Goal: Task Accomplishment & Management: Complete application form

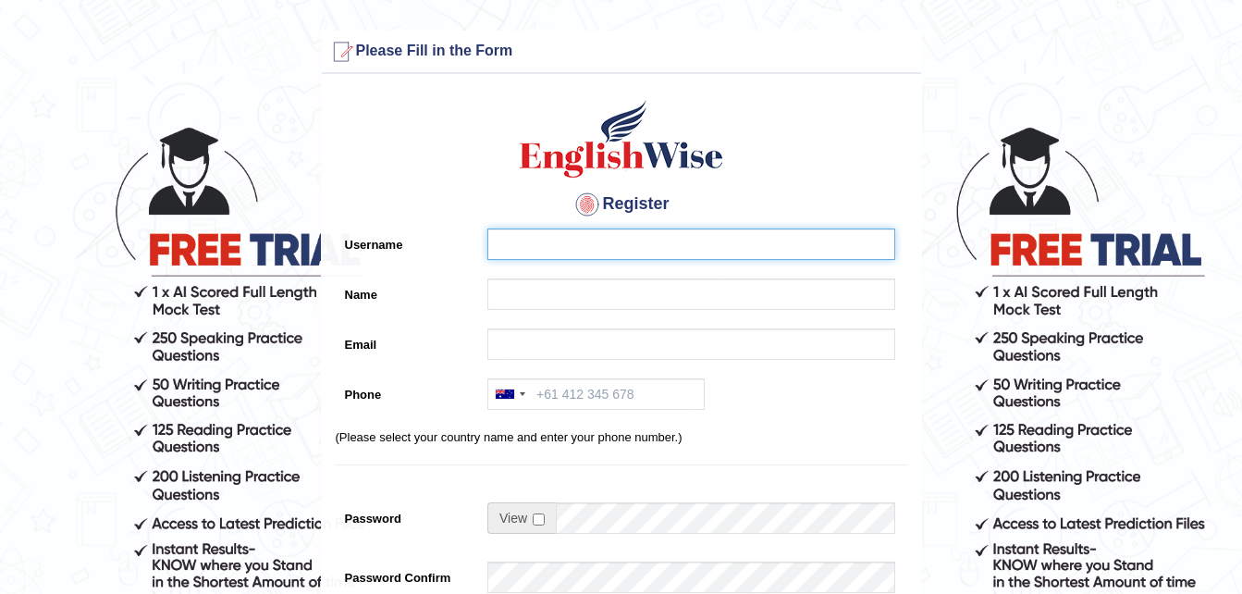
click at [608, 240] on input "Username" at bounding box center [691, 243] width 408 height 31
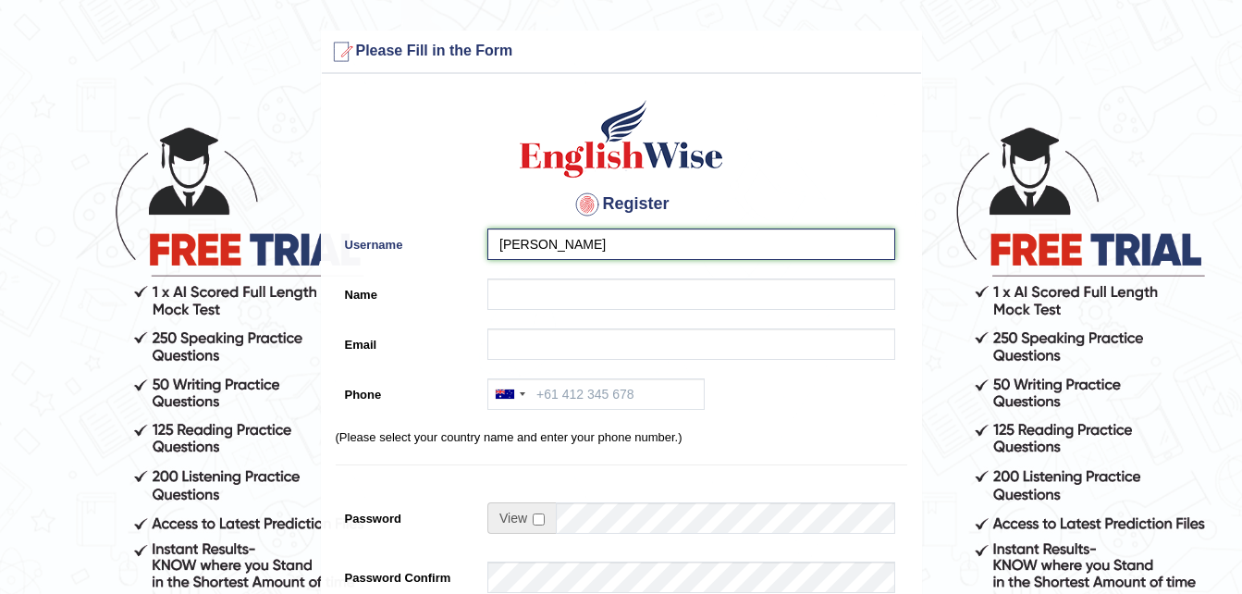
type input "karminder"
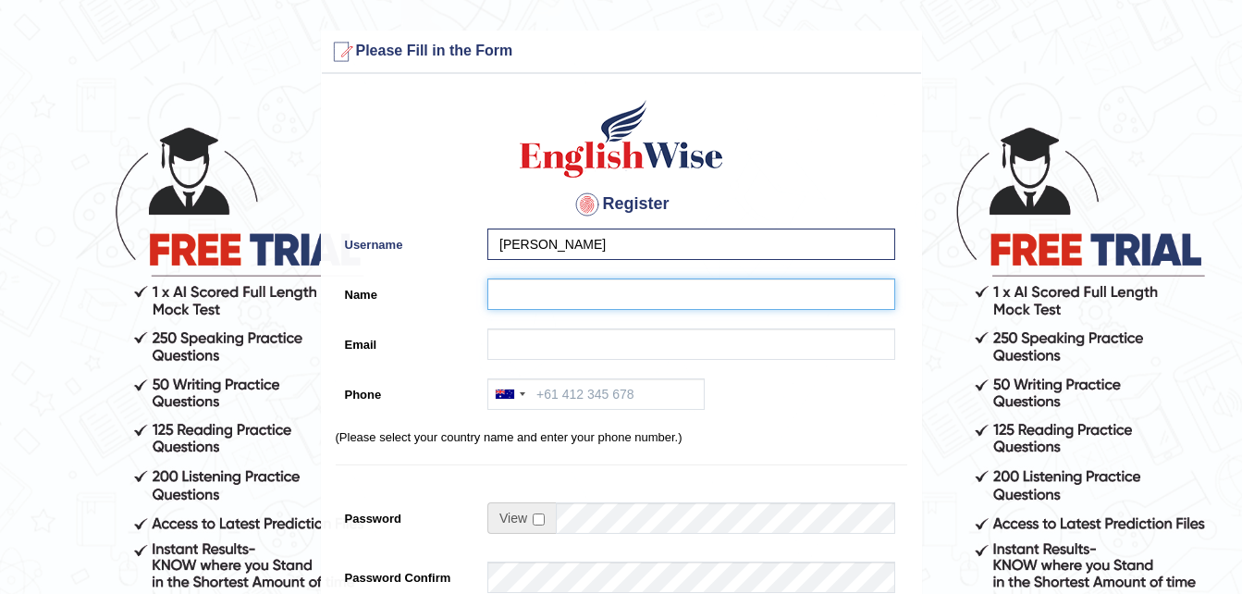
click at [545, 304] on input "Name" at bounding box center [691, 293] width 408 height 31
type input "k"
type input "Karminder Singh"
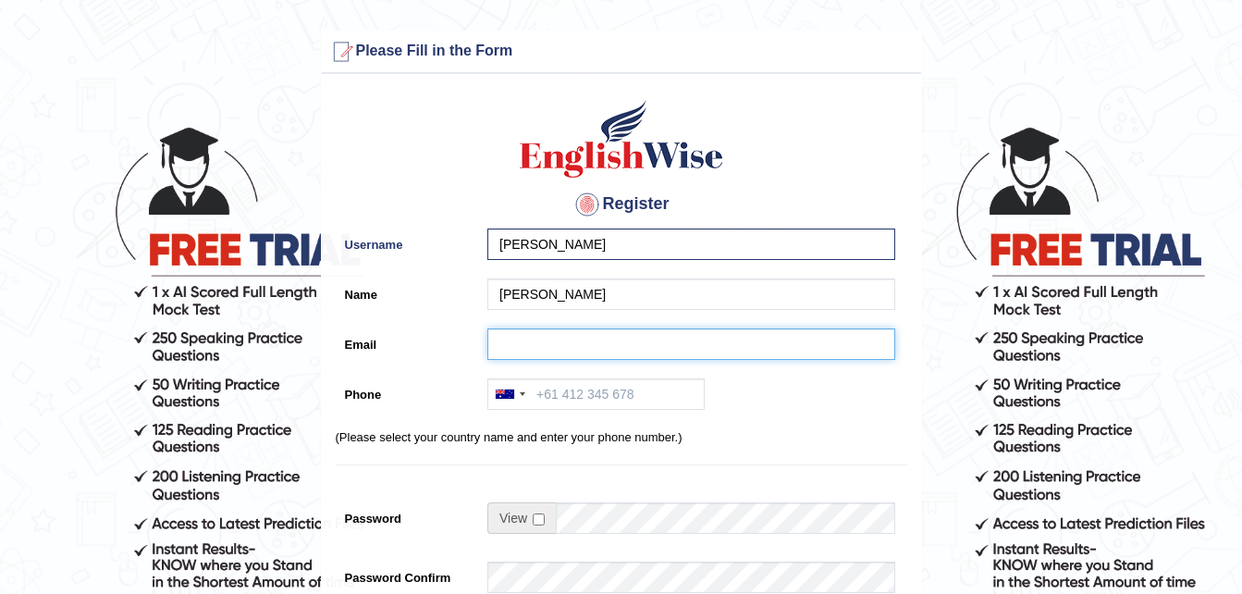
click at [537, 348] on input "Email" at bounding box center [691, 343] width 408 height 31
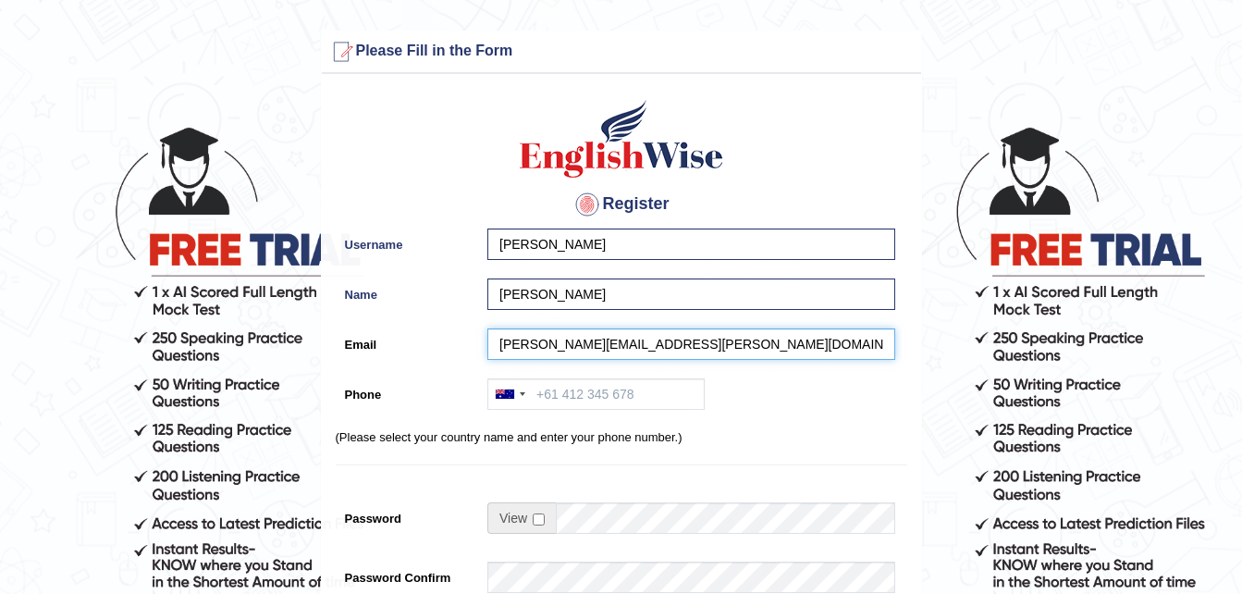
type input "karminder.dhiman@hotmail.com"
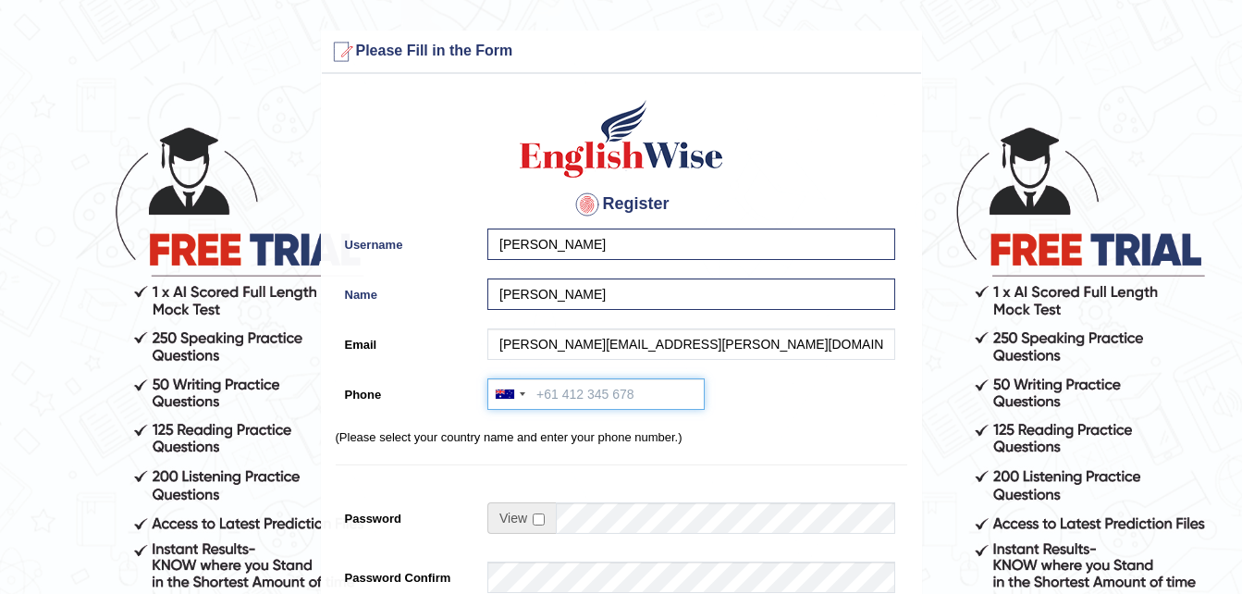
click at [572, 403] on input "Phone" at bounding box center [595, 393] width 217 height 31
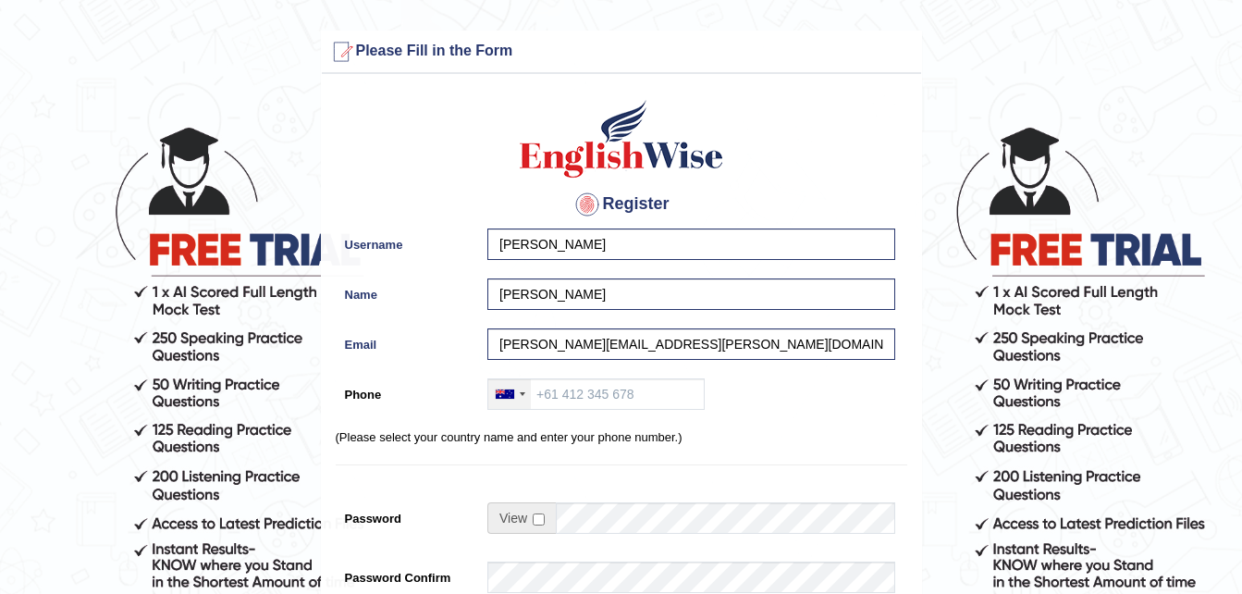
click at [519, 393] on div at bounding box center [509, 394] width 43 height 30
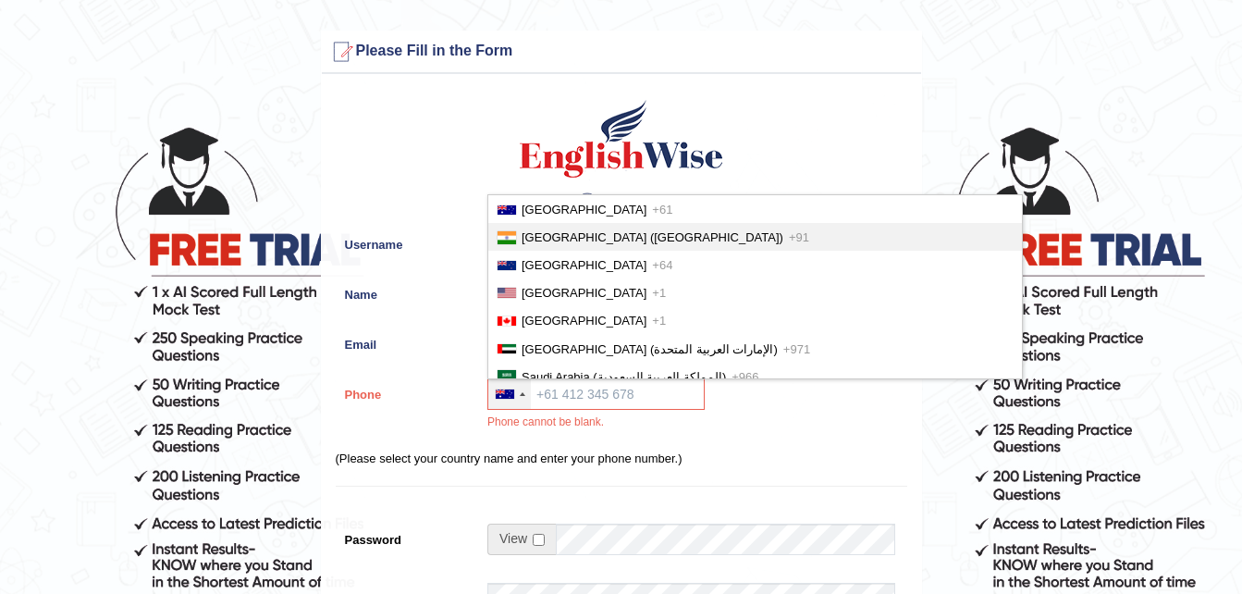
click at [552, 231] on span "India (भारत)" at bounding box center [653, 237] width 262 height 14
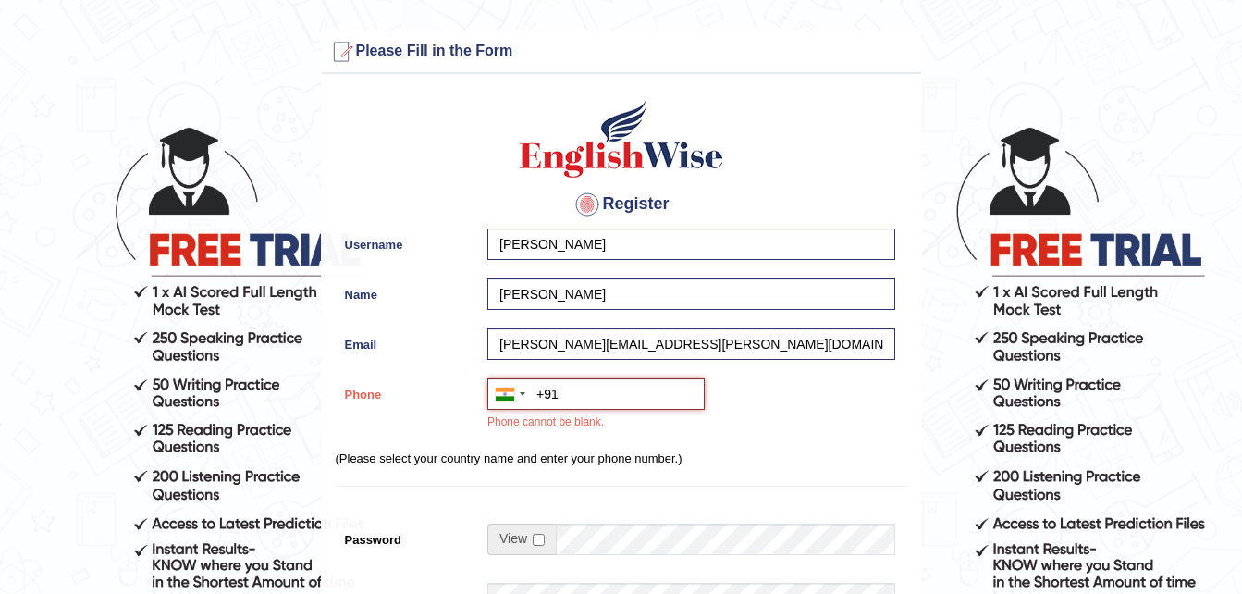
click at [577, 401] on input "+91" at bounding box center [595, 393] width 217 height 31
type input "+919915005009"
click at [719, 506] on div at bounding box center [686, 509] width 417 height 9
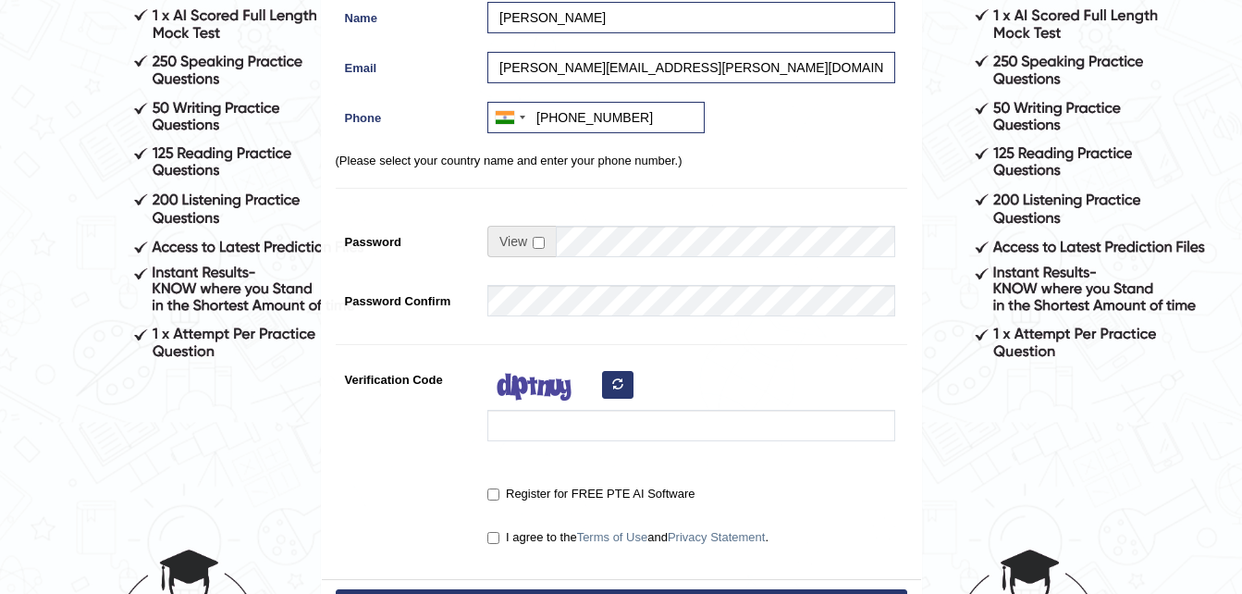
scroll to position [288, 0]
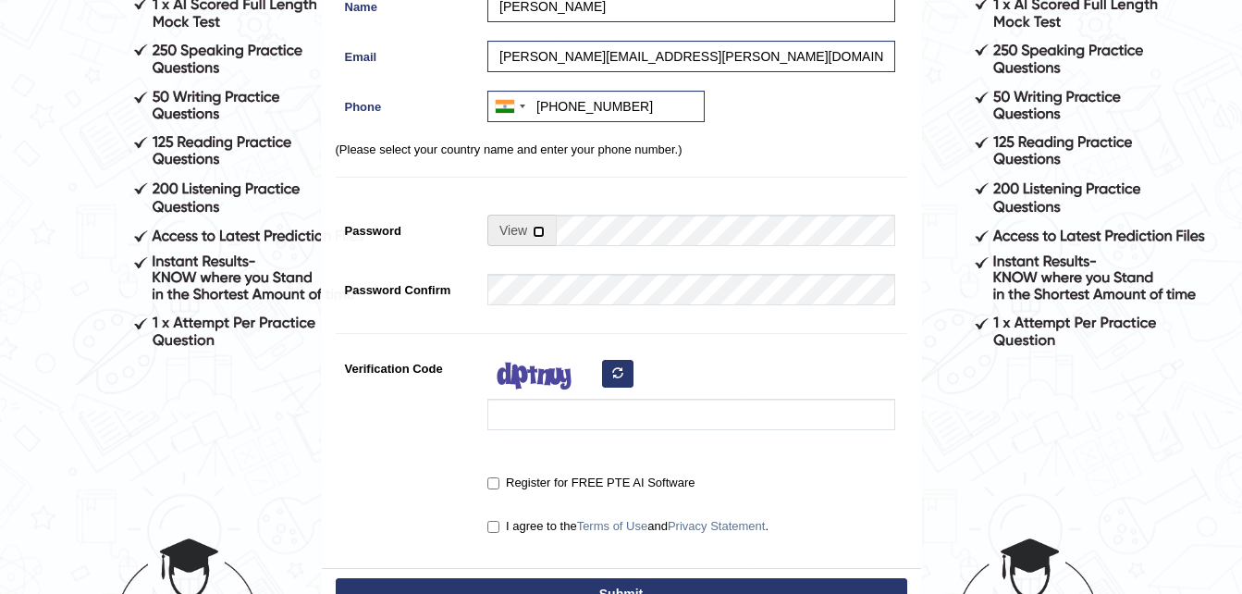
click at [535, 230] on input "checkbox" at bounding box center [539, 232] width 12 height 12
checkbox input "true"
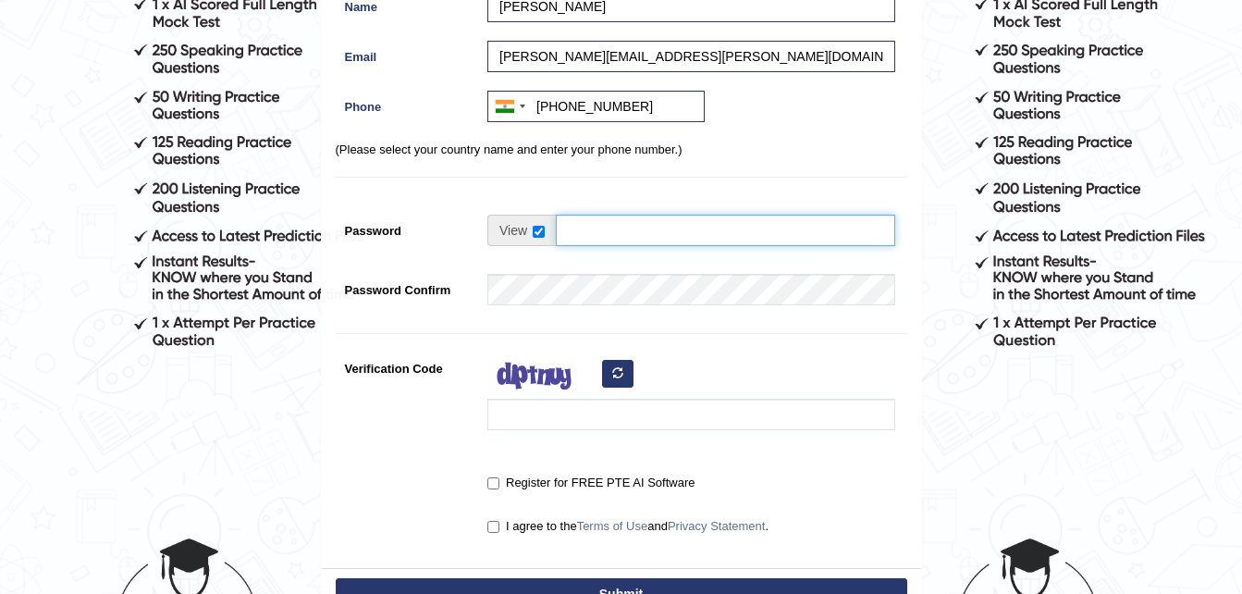
click at [575, 236] on input "Password" at bounding box center [725, 230] width 339 height 31
type input "Karminder@9889"
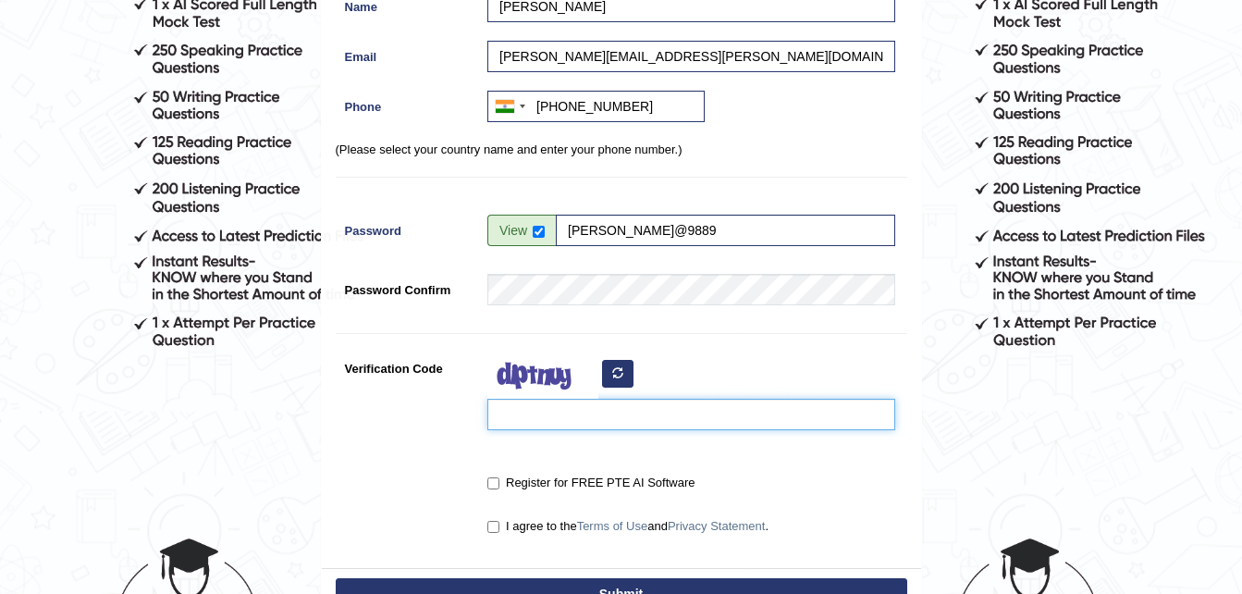
click at [583, 416] on input "Verification Code" at bounding box center [691, 414] width 408 height 31
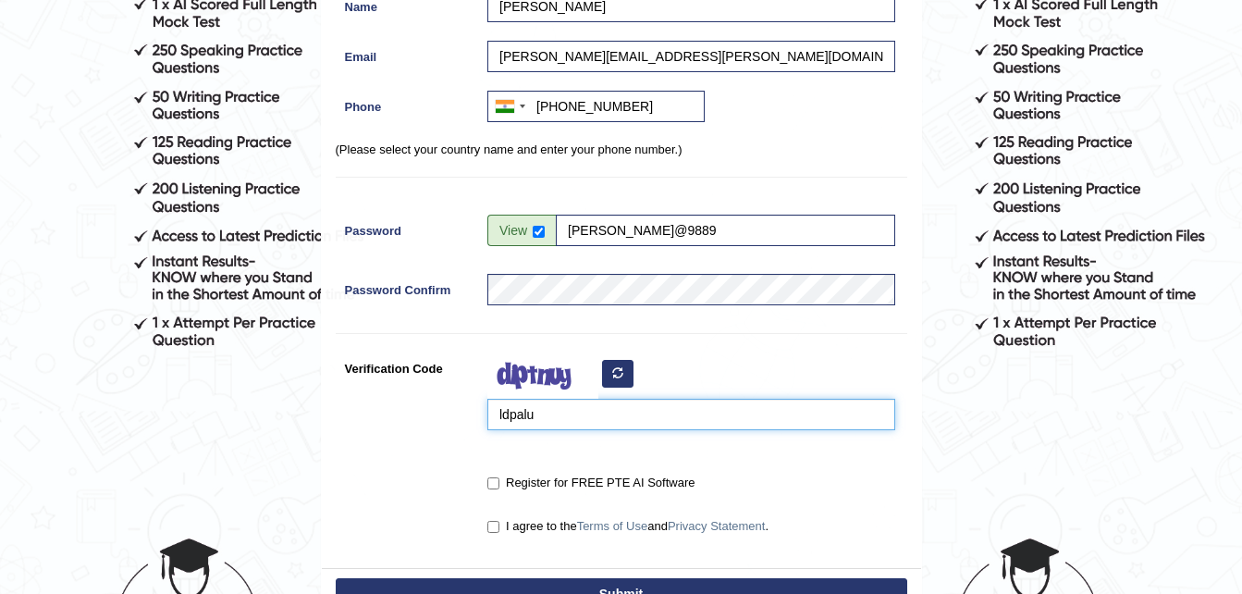
type input "ldpalu"
click at [494, 486] on input "Register for FREE PTE AI Software" at bounding box center [493, 483] width 12 height 12
checkbox input "true"
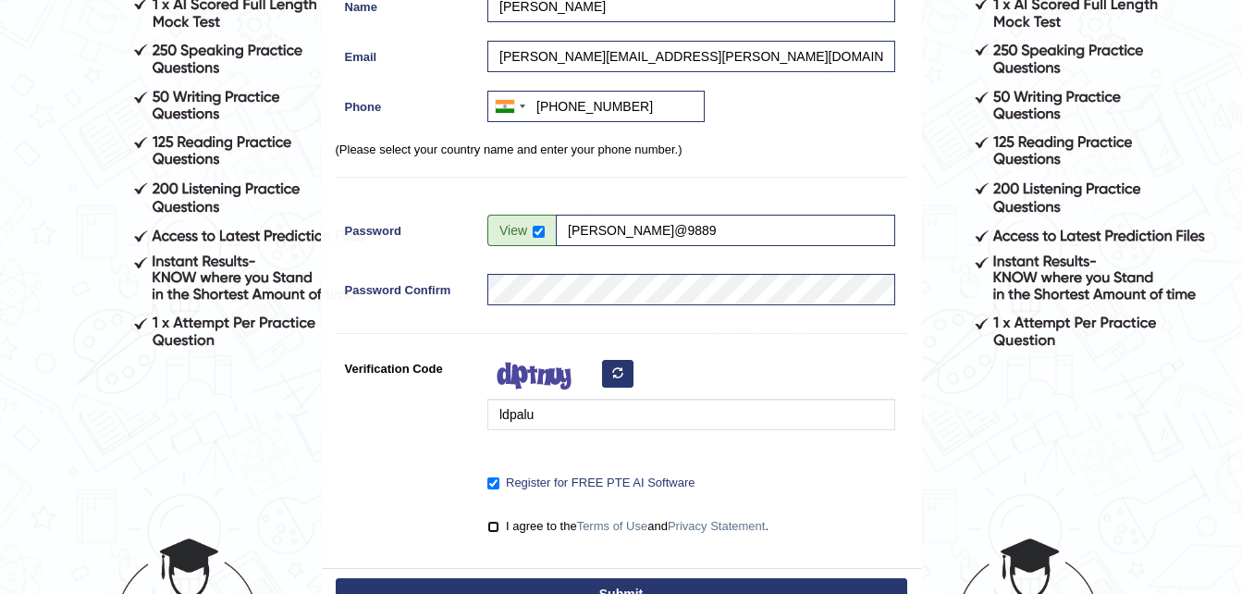
click at [489, 523] on input "I agree to the Terms of Use and Privacy Statement ." at bounding box center [493, 527] width 12 height 12
checkbox input "true"
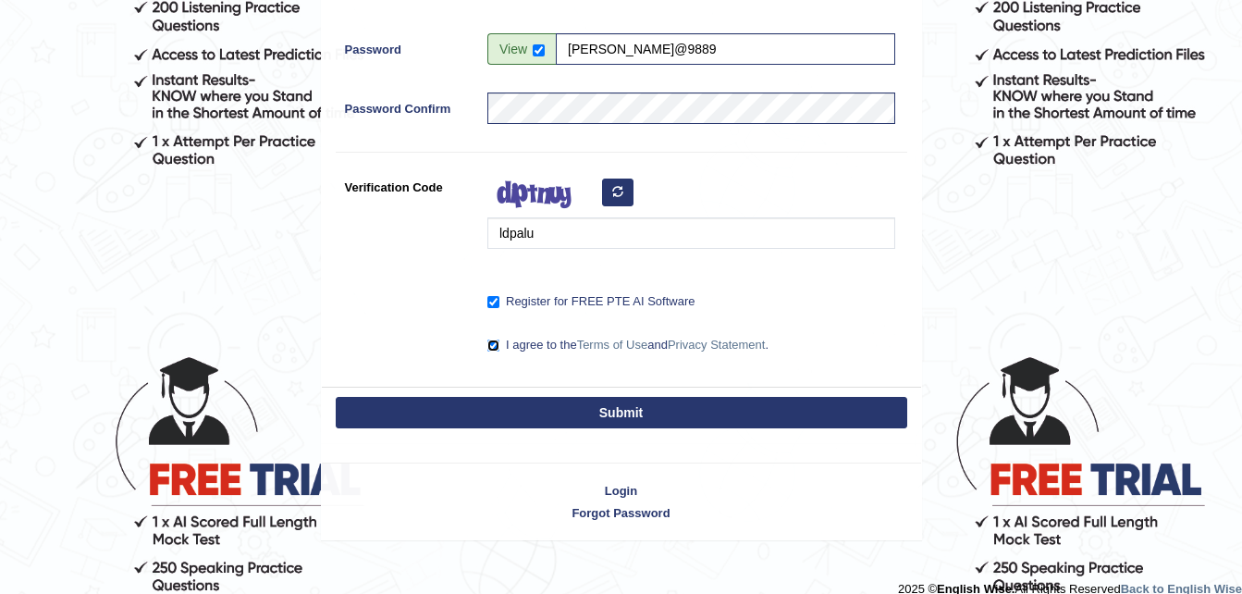
scroll to position [491, 0]
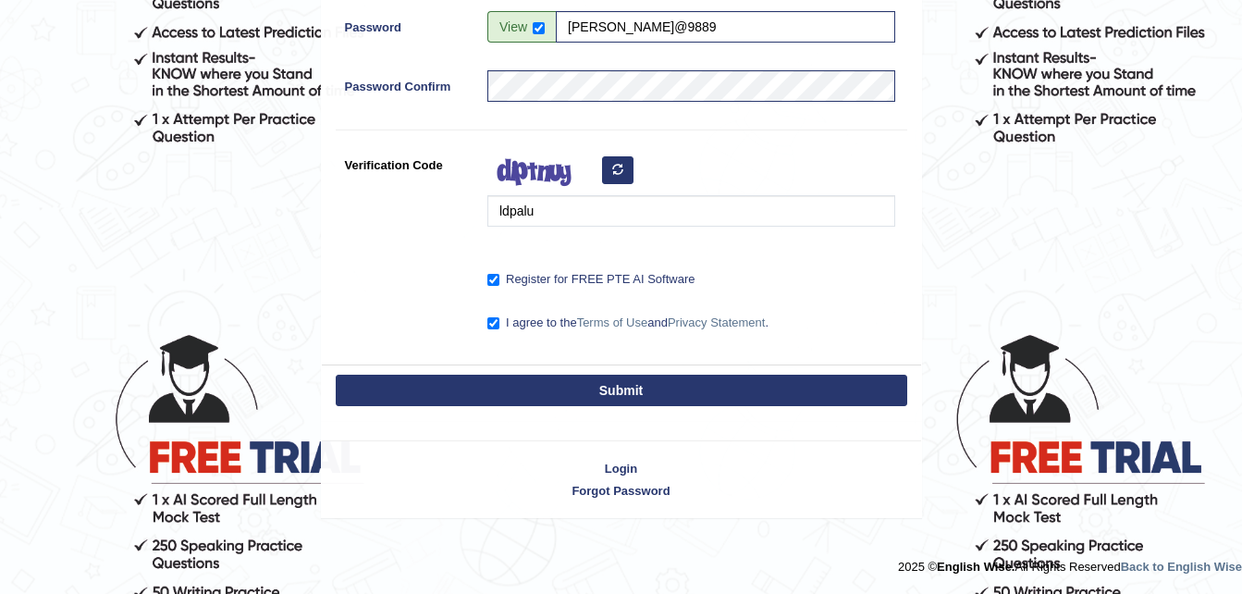
click at [627, 399] on button "Submit" at bounding box center [622, 390] width 572 height 31
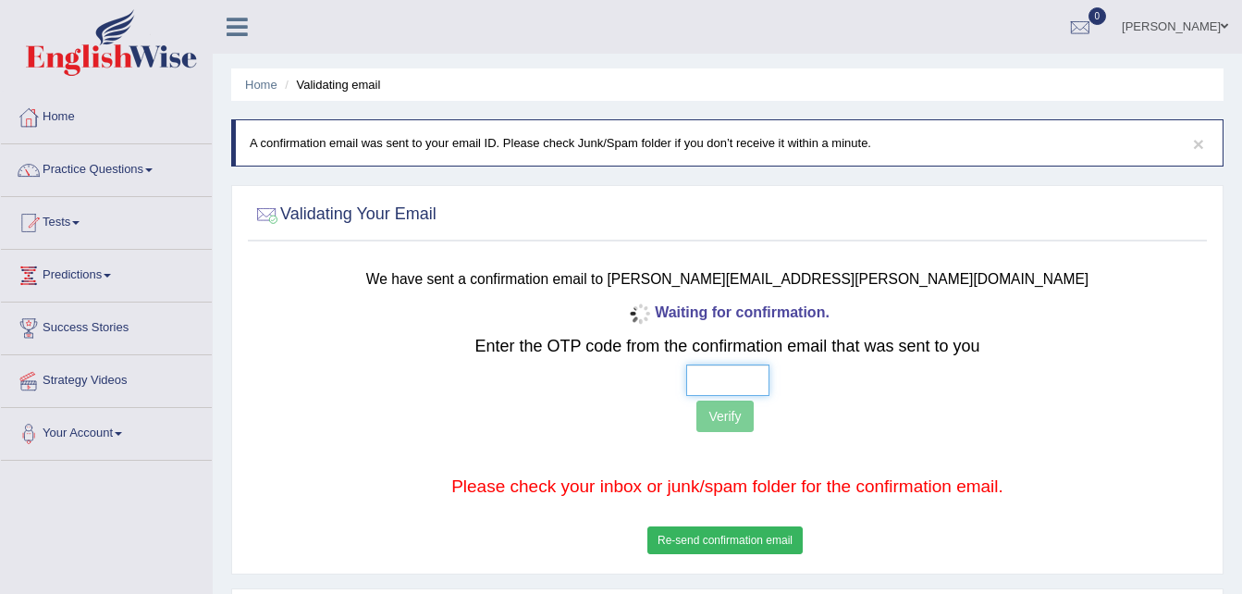
click at [713, 367] on input "text" at bounding box center [727, 379] width 83 height 31
type input "4 8 3 1"
click at [721, 414] on button "Verify" at bounding box center [724, 415] width 56 height 31
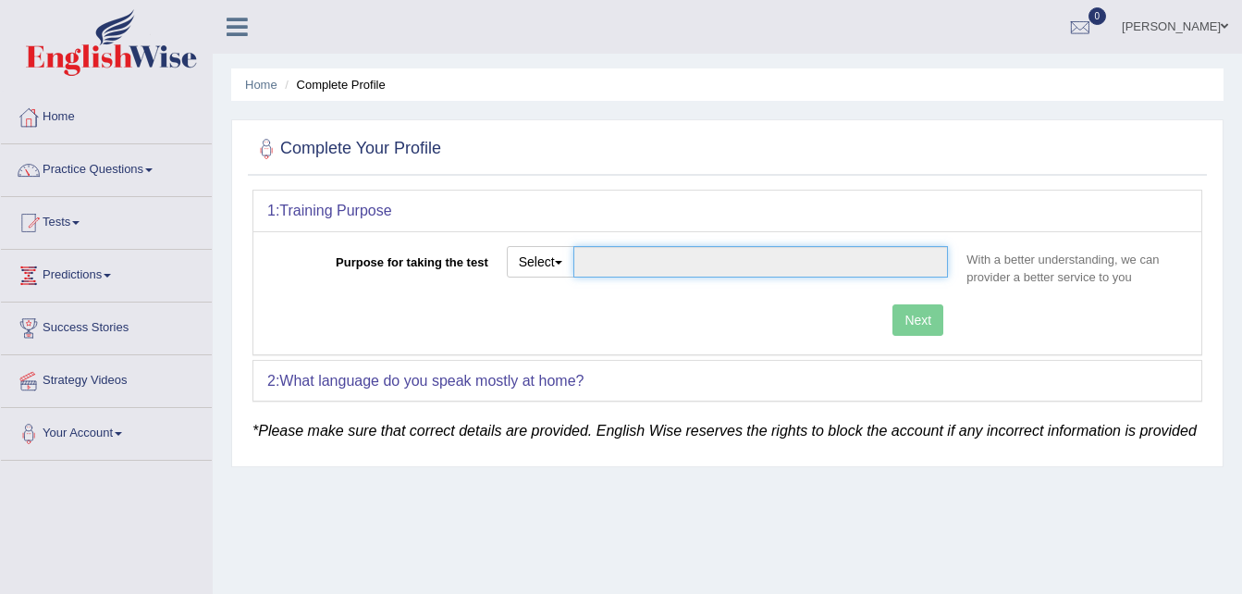
click at [585, 268] on input "Purpose for taking the test" at bounding box center [760, 261] width 375 height 31
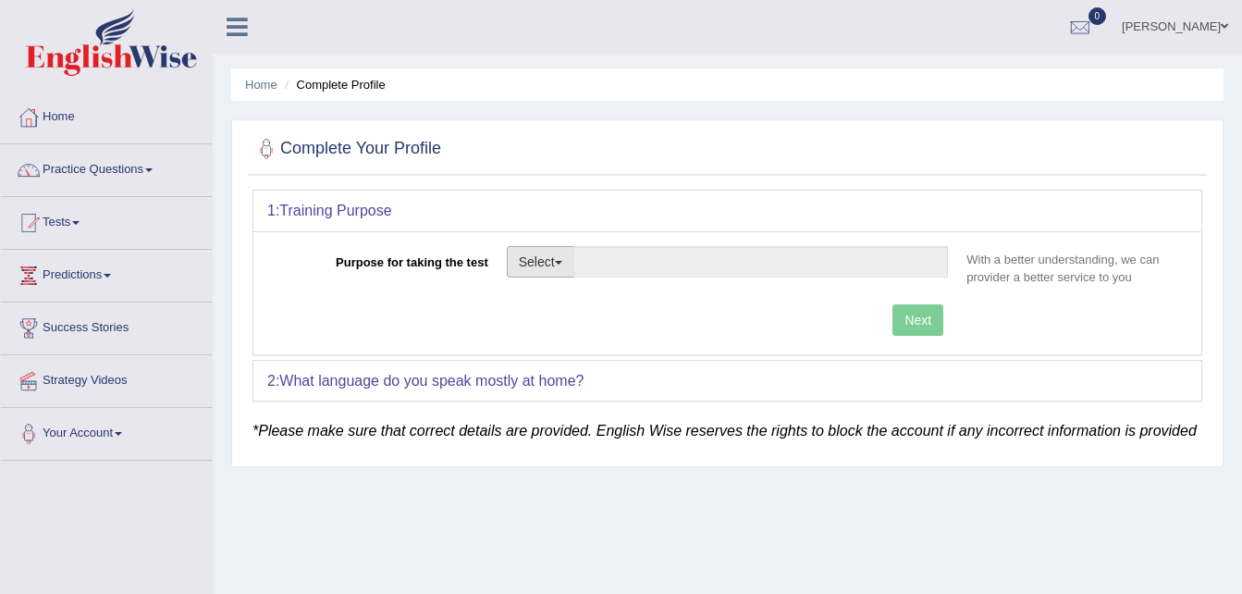
click at [548, 264] on button "Select" at bounding box center [541, 261] width 68 height 31
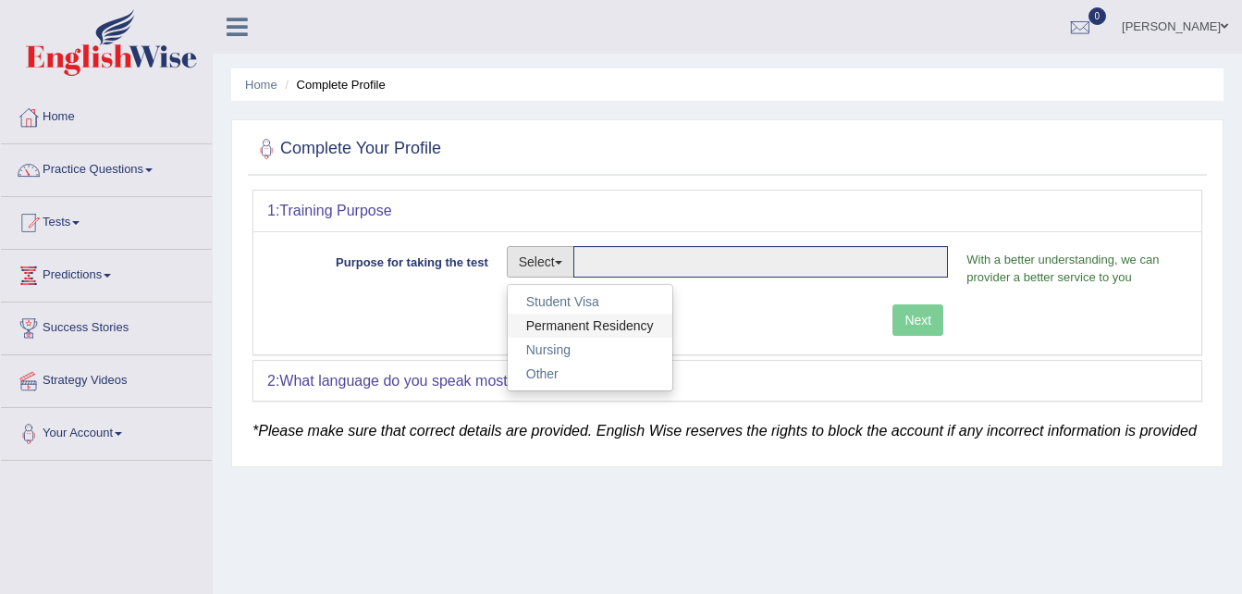
click at [555, 321] on link "Permanent Residency" at bounding box center [590, 325] width 165 height 24
type input "Permanent Residency"
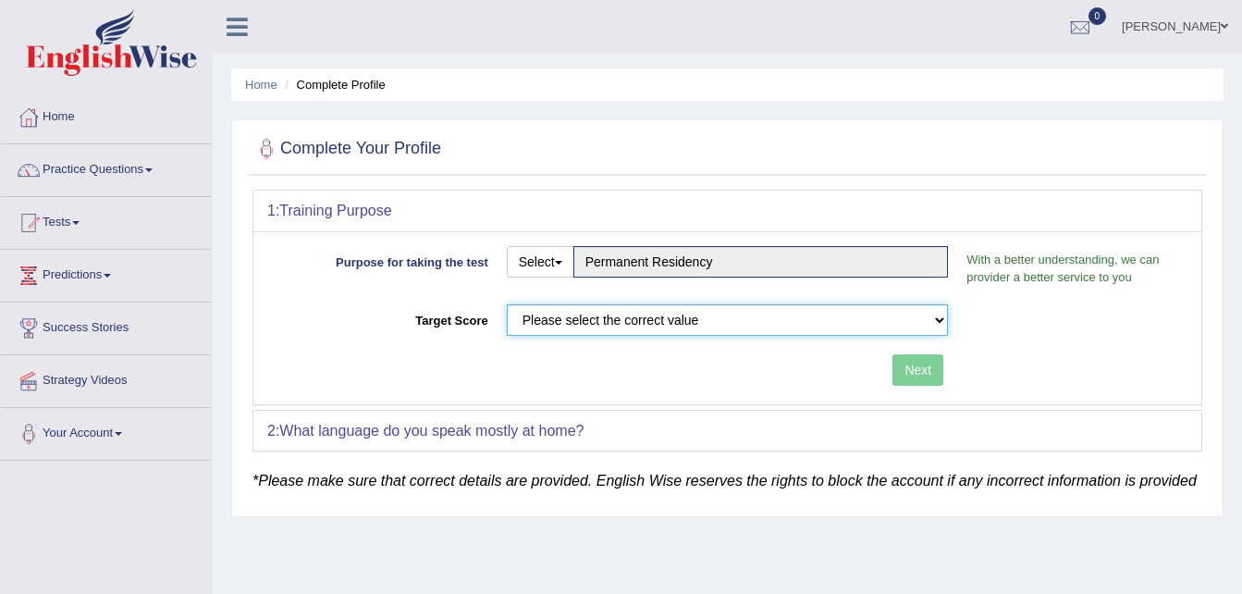
click at [555, 321] on select "Please select the correct value 50 (6 bands) 58 (6.5 bands) 65 (7 bands) 79 (8 …" at bounding box center [728, 319] width 442 height 31
select select "65"
click at [507, 304] on select "Please select the correct value 50 (6 bands) 58 (6.5 bands) 65 (7 bands) 79 (8 …" at bounding box center [728, 319] width 442 height 31
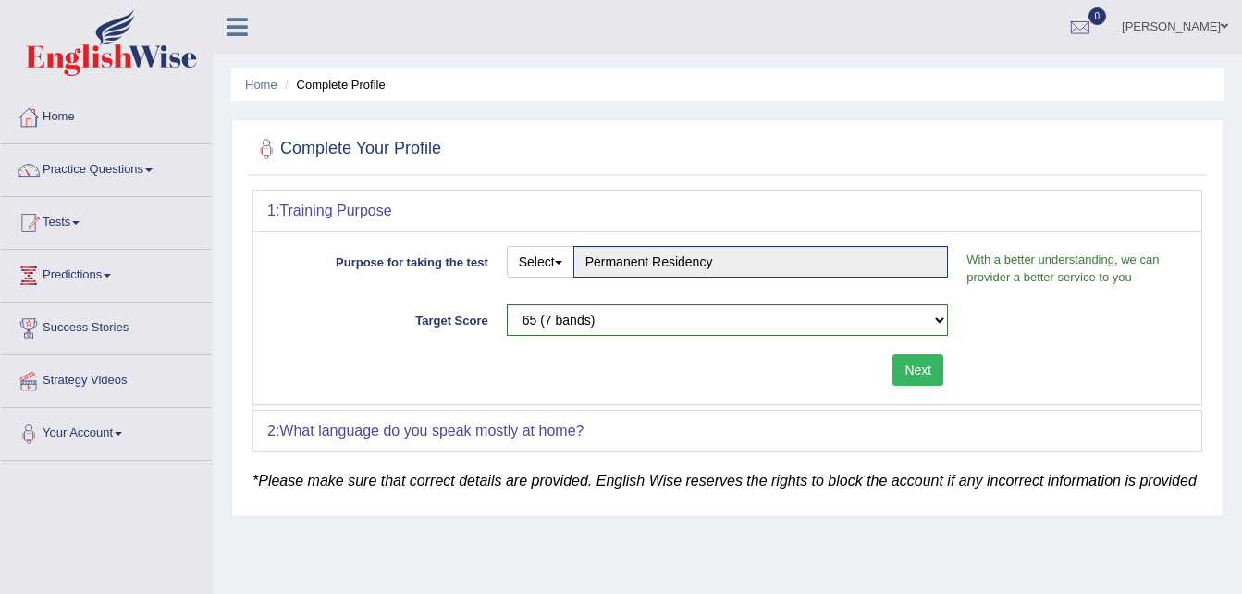
click at [918, 372] on button "Next" at bounding box center [917, 369] width 51 height 31
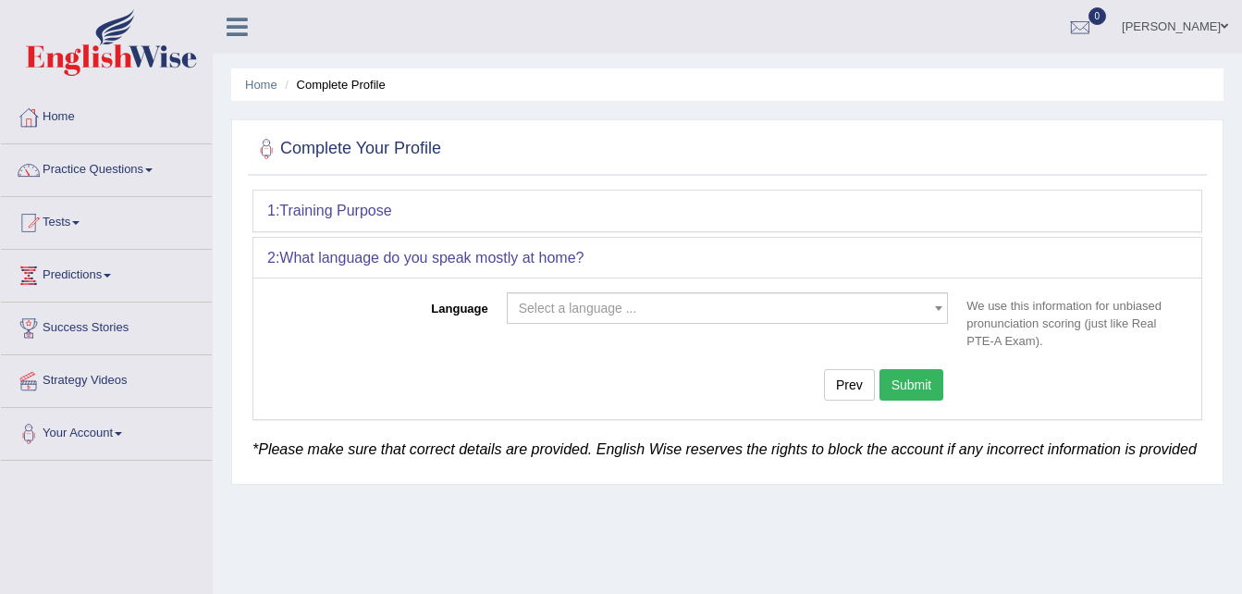
click at [681, 307] on span "Select a language ..." at bounding box center [722, 308] width 407 height 18
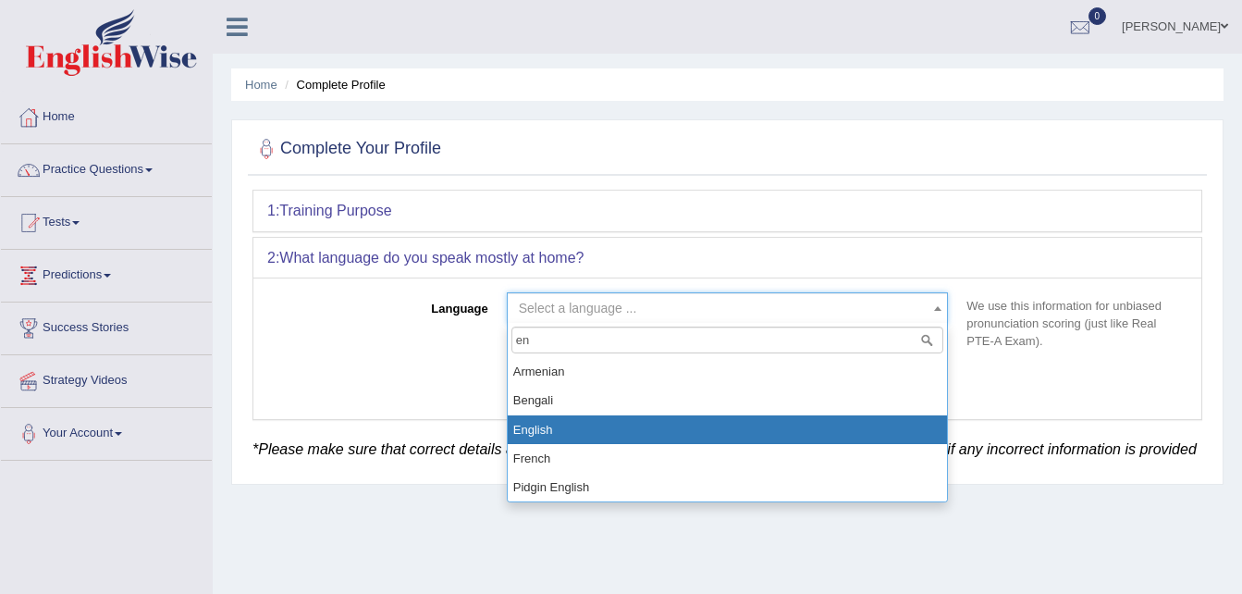
type input "en"
select select "English"
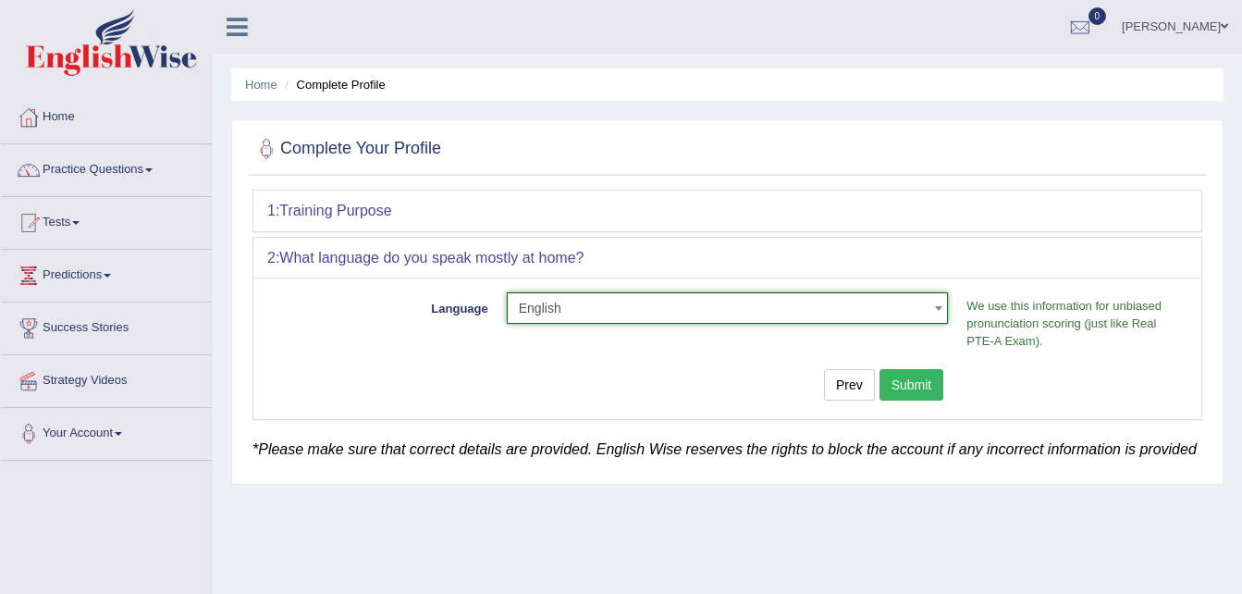
click at [920, 388] on button "Submit" at bounding box center [911, 384] width 65 height 31
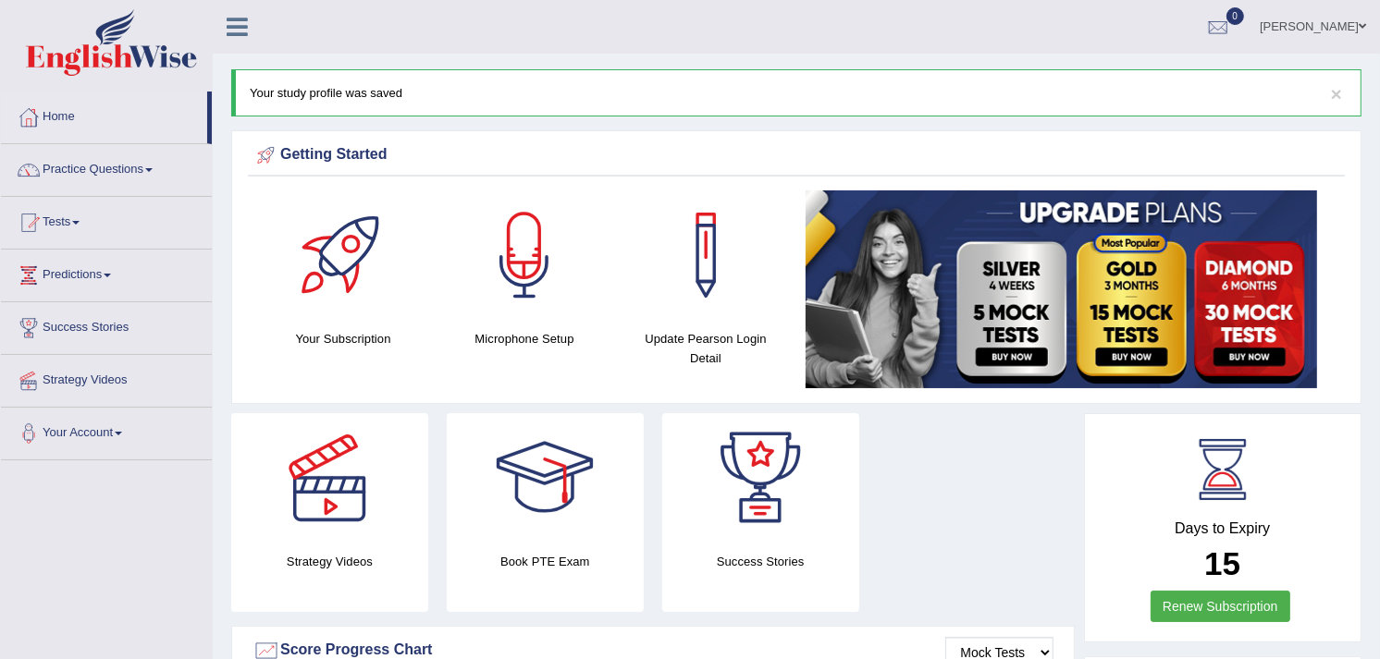
drag, startPoint x: 1175, startPoint y: 1, endPoint x: 893, endPoint y: 41, distance: 284.8
click at [893, 41] on ul "[PERSON_NAME] Toggle navigation Username: [PERSON_NAME] Access Type: Online Sub…" at bounding box center [971, 26] width 817 height 53
click at [76, 222] on link "Tests" at bounding box center [106, 220] width 211 height 46
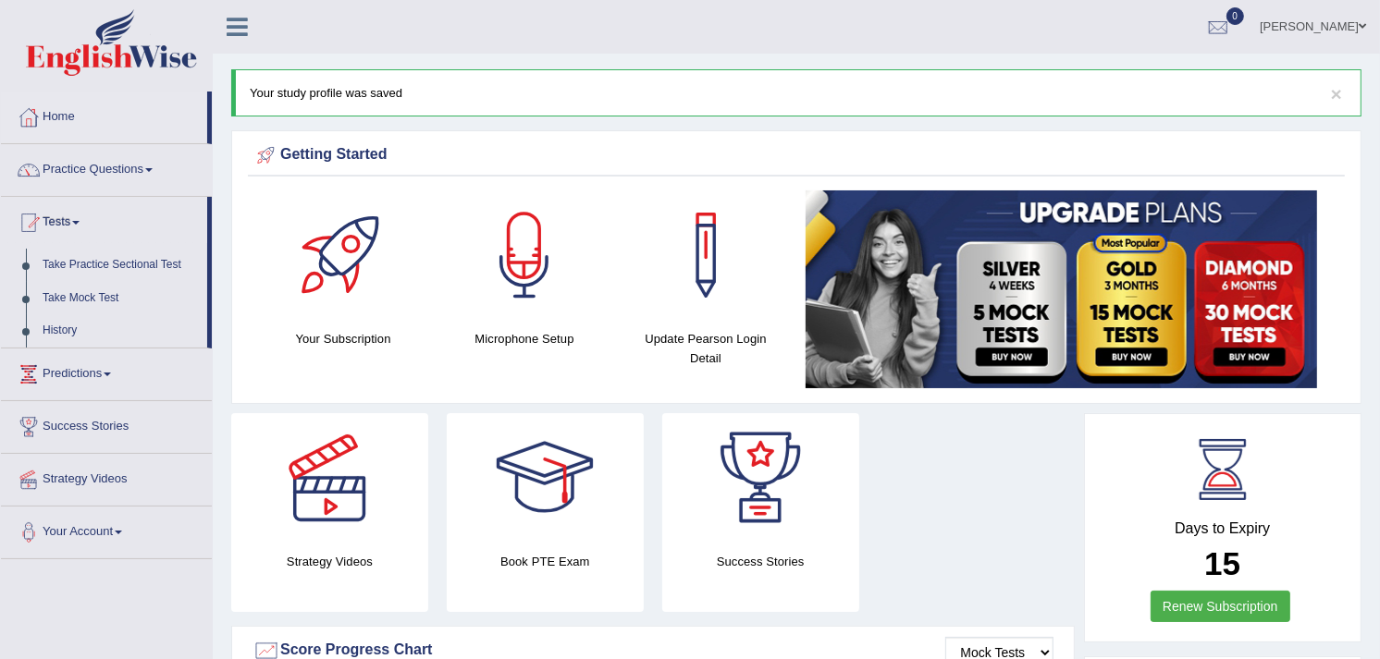
drag, startPoint x: 209, startPoint y: 227, endPoint x: 223, endPoint y: 328, distance: 101.8
drag, startPoint x: 1344, startPoint y: 4, endPoint x: 762, endPoint y: 18, distance: 581.9
click at [762, 18] on ul "Karminder Singh Toggle navigation Username: karminder Access Type: Online Subsc…" at bounding box center [971, 26] width 817 height 53
